Goal: Navigation & Orientation: Understand site structure

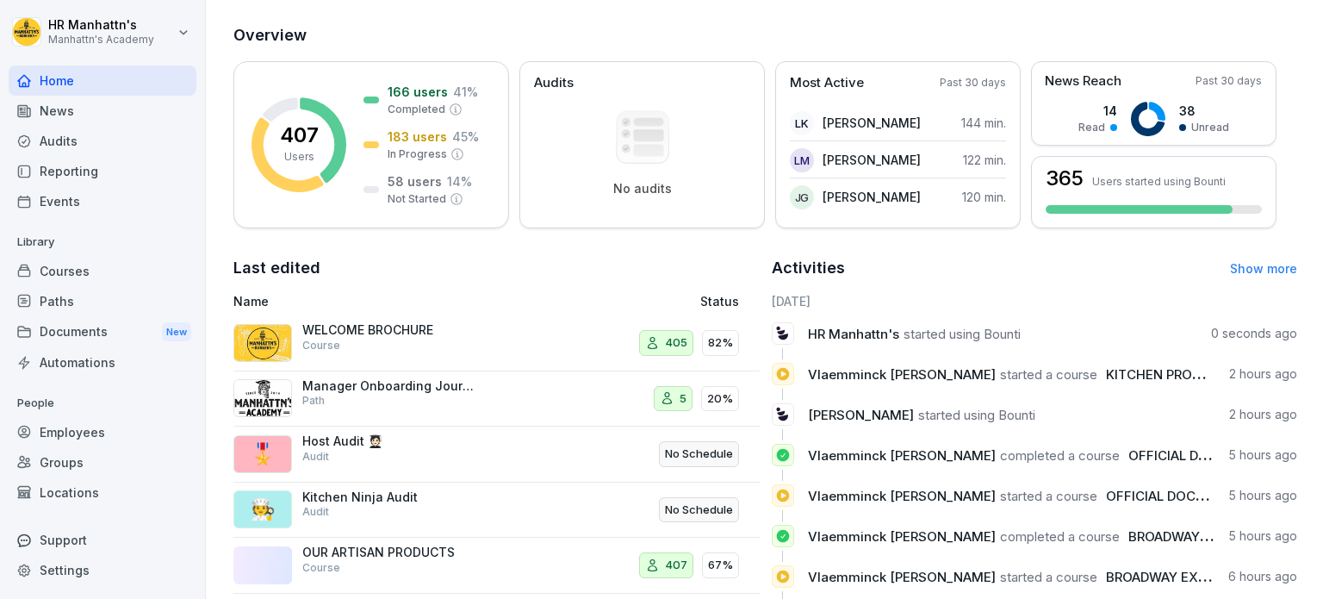
scroll to position [287, 0]
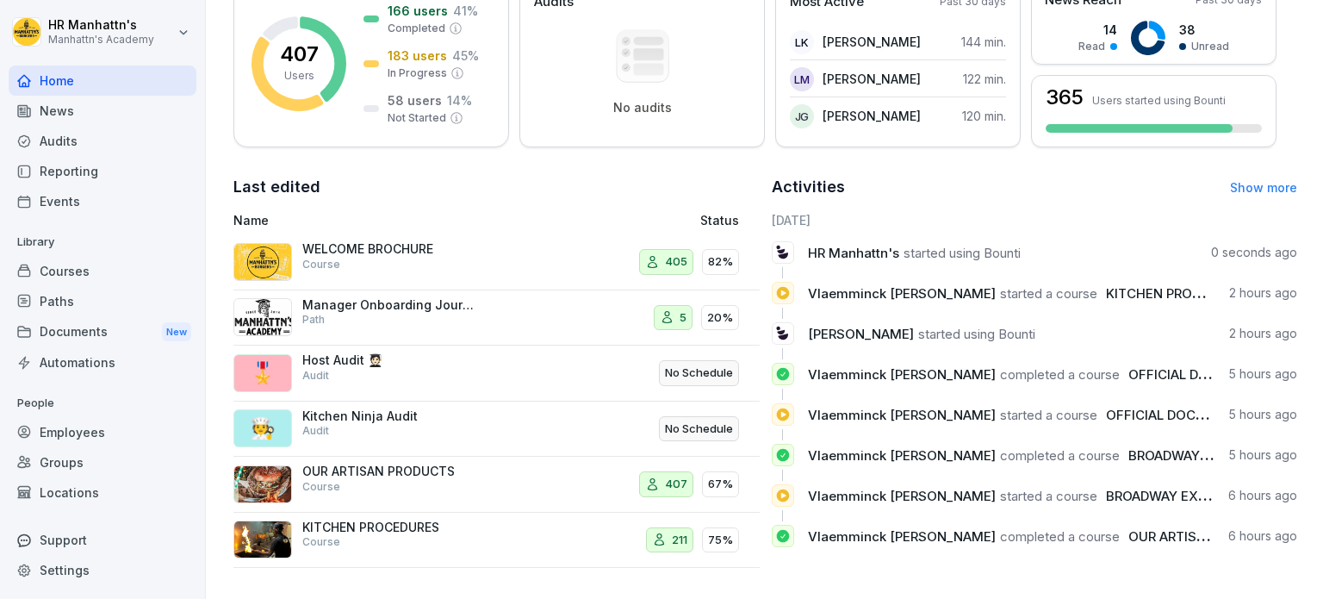
click at [1238, 180] on link "Show more" at bounding box center [1263, 187] width 67 height 15
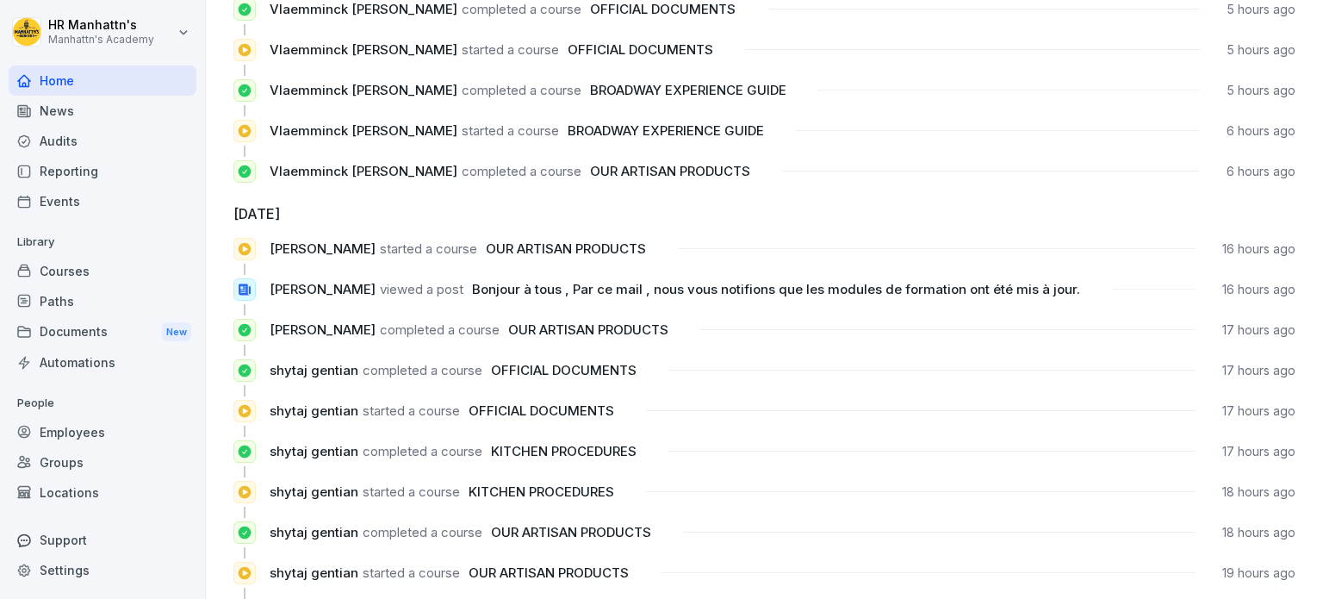
scroll to position [344, 0]
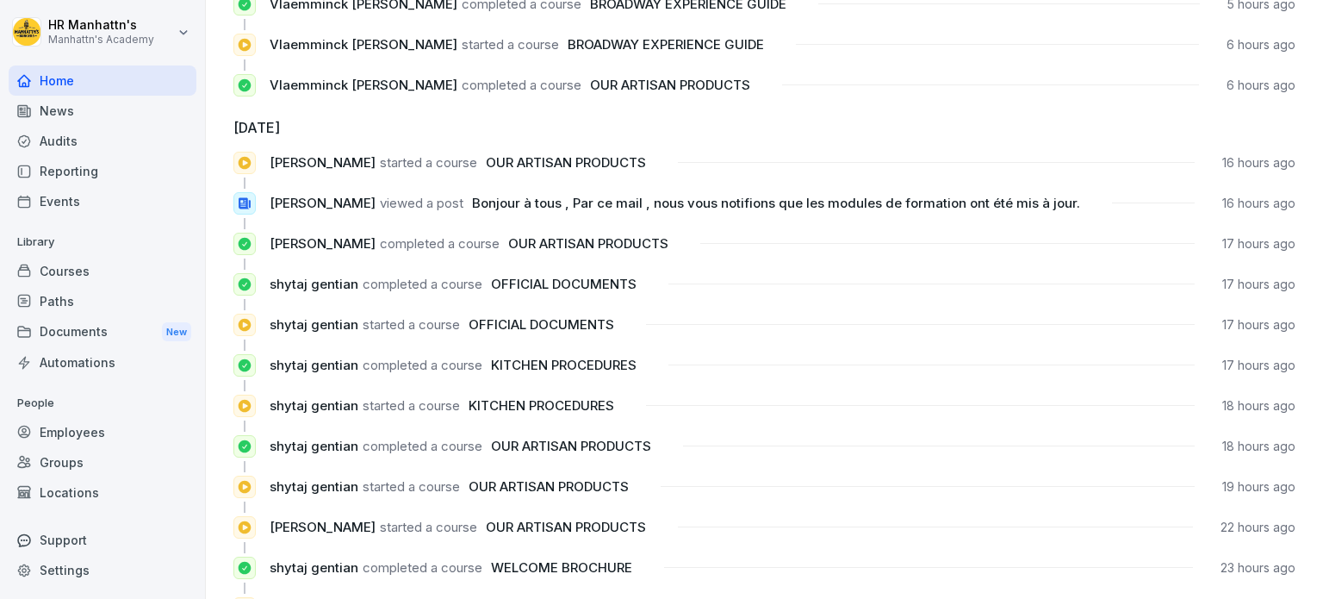
click at [901, 206] on span "Bonjour à tous , Par ce mail , nous vous notifions que les modules de formation…" at bounding box center [776, 203] width 608 height 16
click at [69, 111] on div "News" at bounding box center [103, 111] width 188 height 30
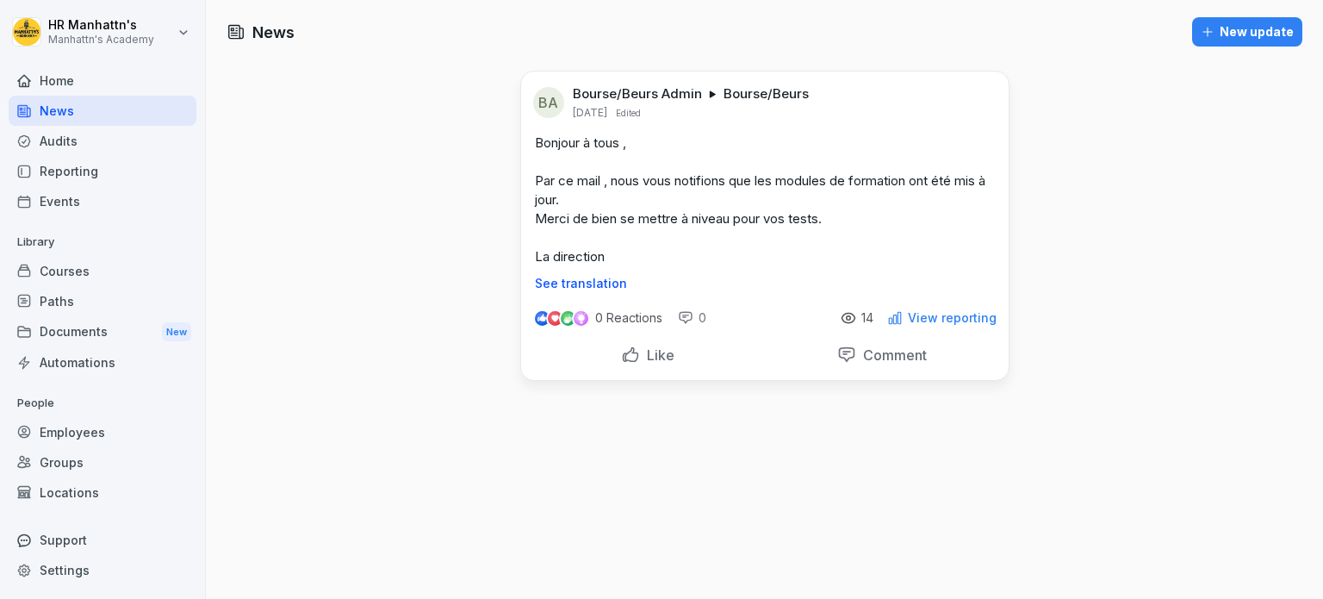
click at [851, 317] on icon at bounding box center [847, 317] width 13 height 9
click at [67, 86] on div "Home" at bounding box center [103, 80] width 188 height 30
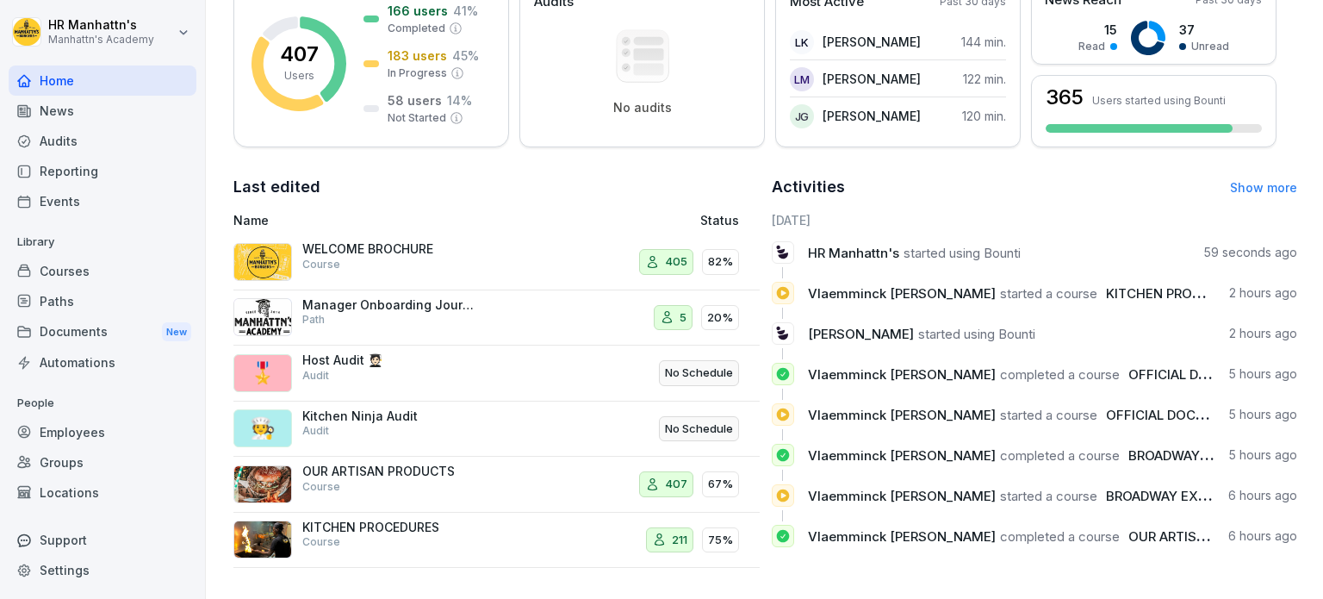
scroll to position [287, 0]
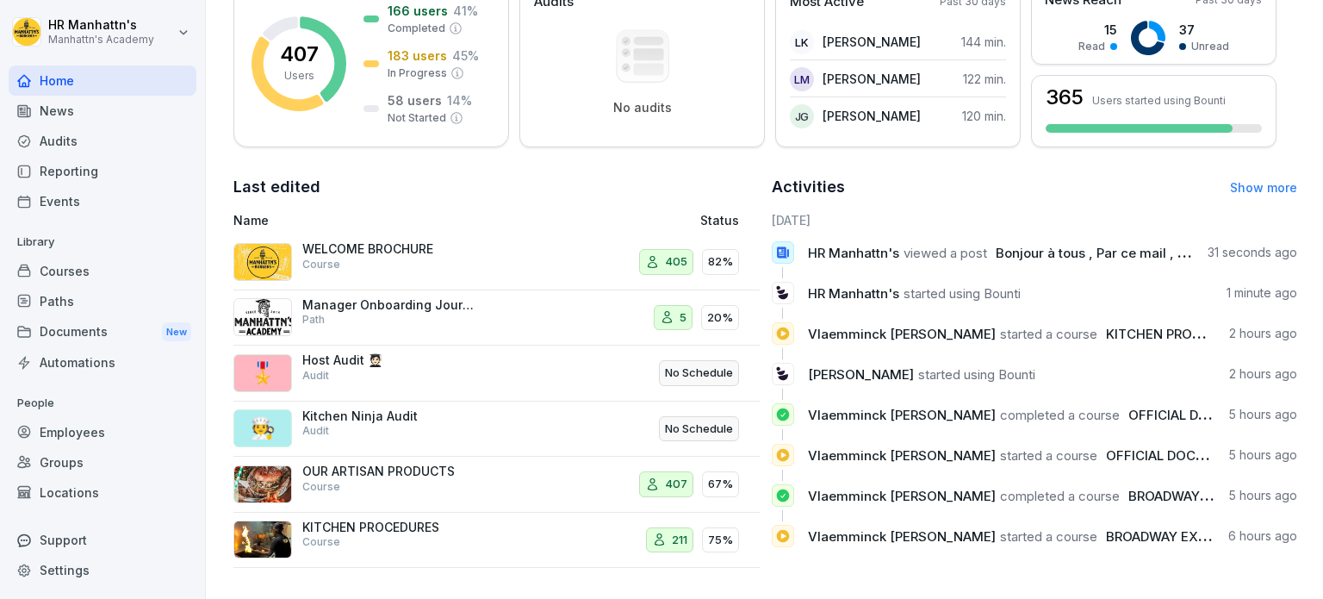
click at [71, 271] on div "Courses" at bounding box center [103, 271] width 188 height 30
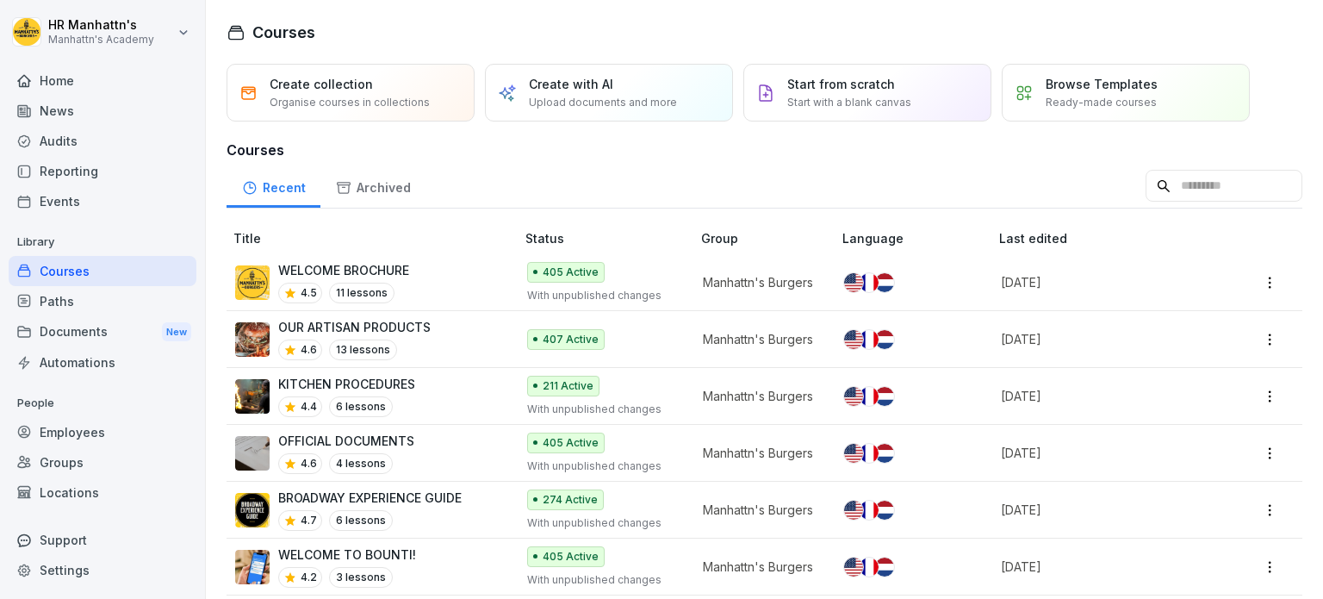
click at [57, 113] on div "News" at bounding box center [103, 111] width 188 height 30
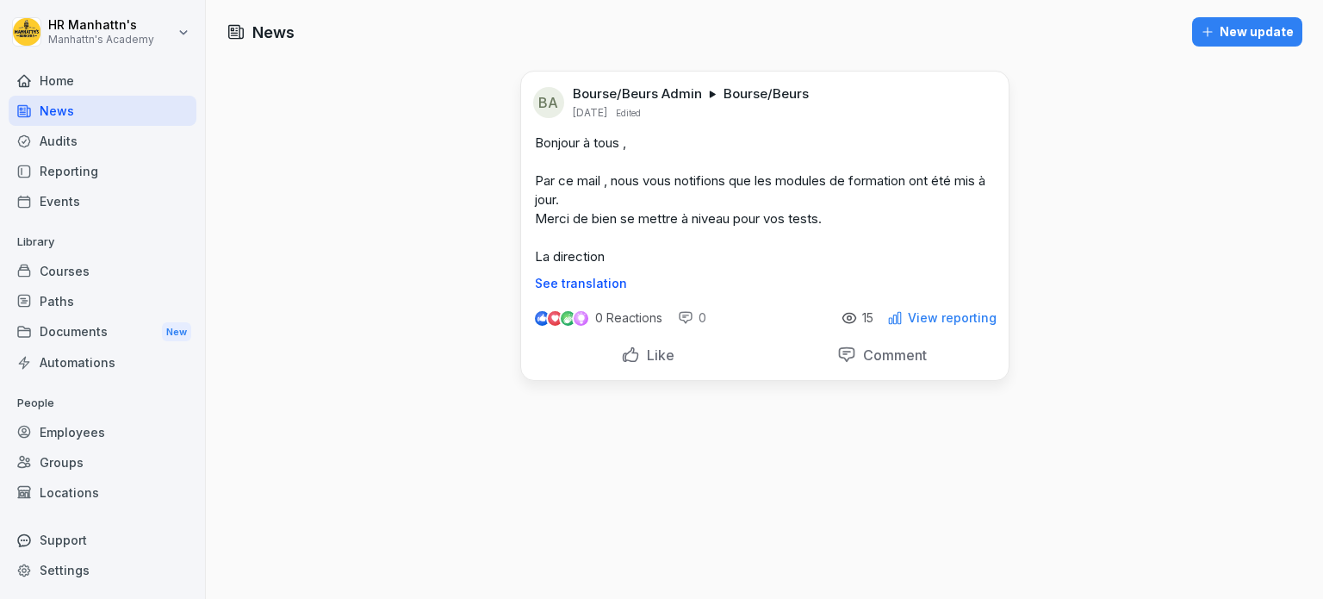
click at [865, 320] on p "15" at bounding box center [867, 318] width 11 height 14
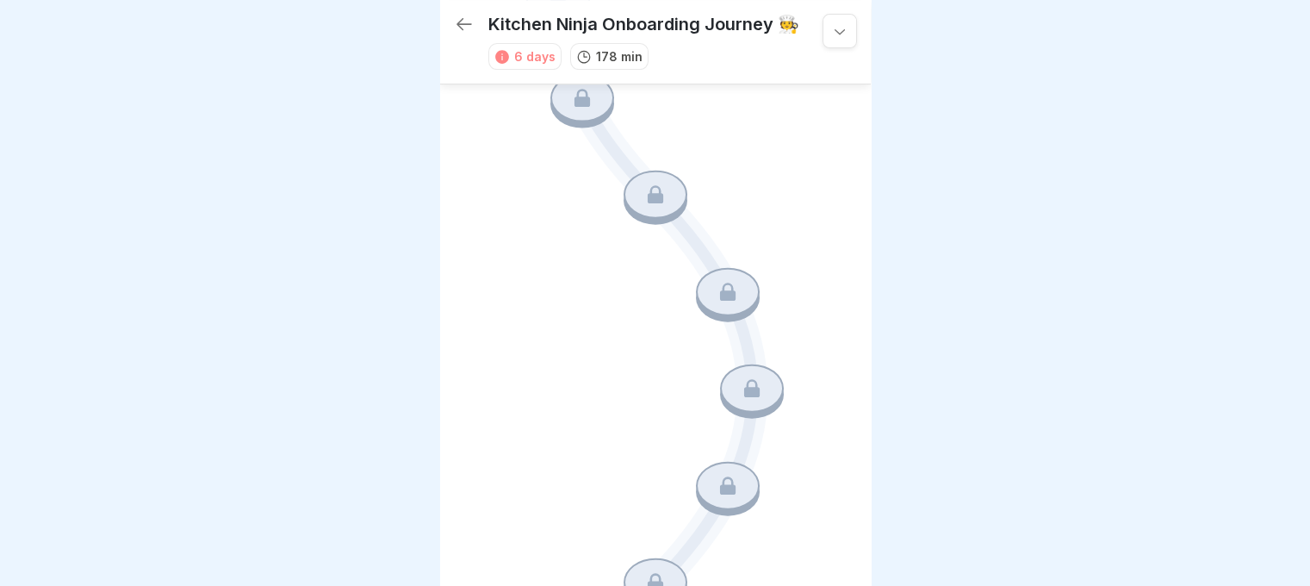
scroll to position [689, 0]
